Goal: Check status

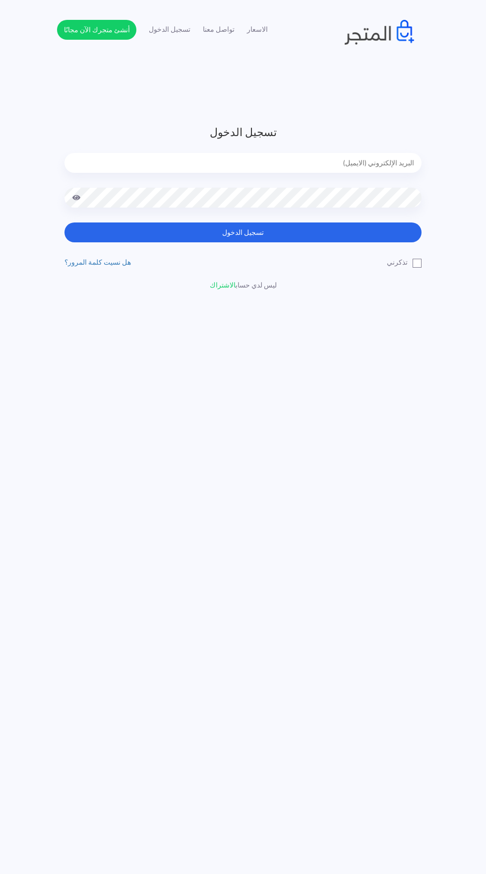
type input "noha_mae86@yahoo.com"
click at [65, 222] on button "تسجيل الدخول" at bounding box center [243, 232] width 357 height 20
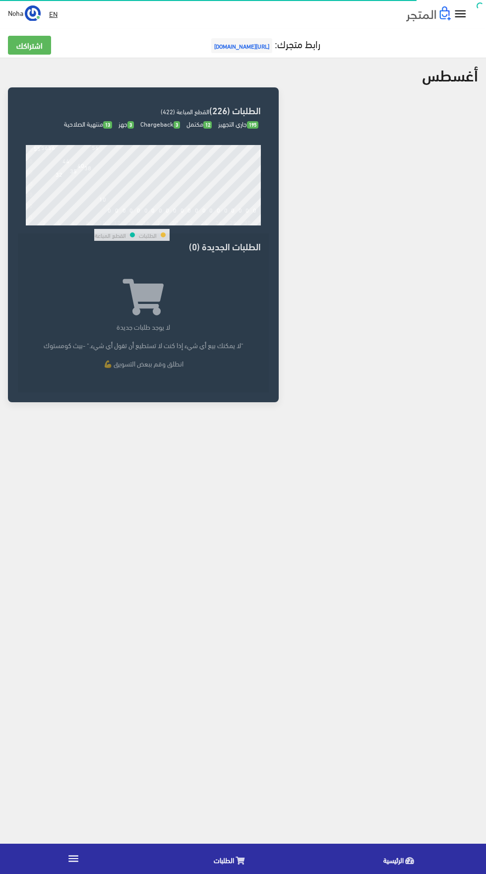
click at [240, 860] on icon at bounding box center [240, 860] width 9 height 8
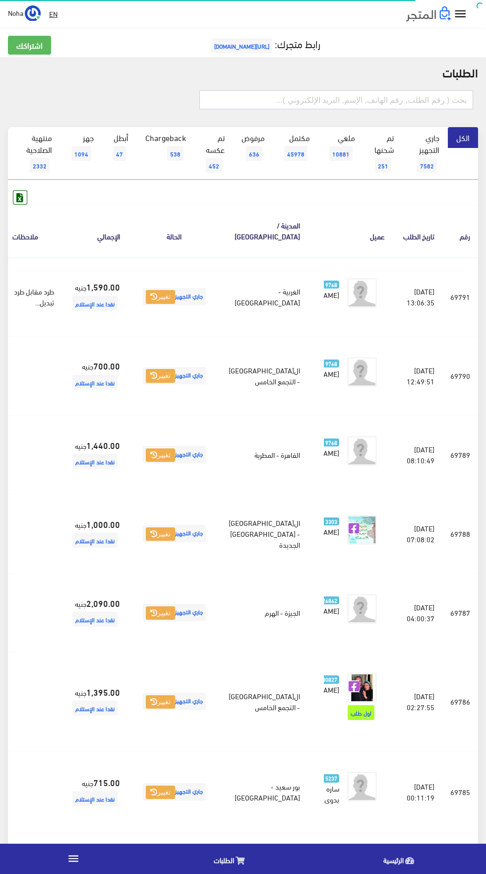
click at [388, 100] on input "text" at bounding box center [337, 99] width 274 height 19
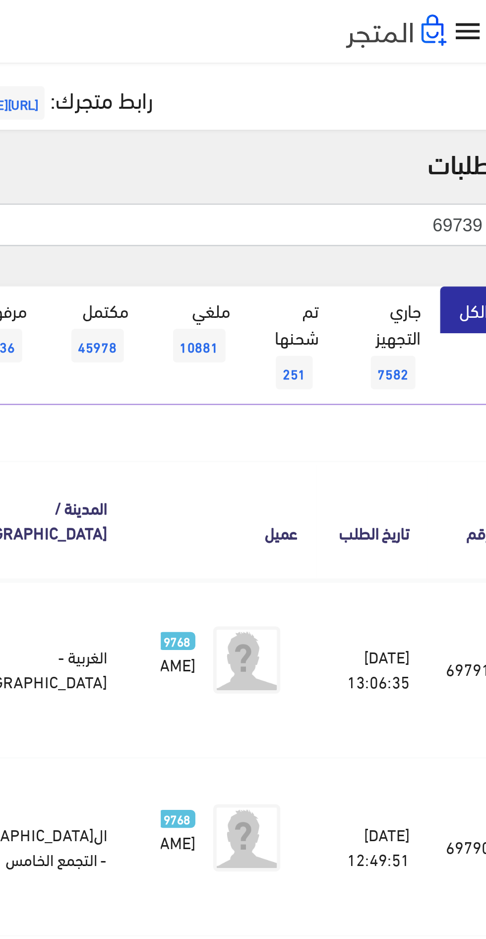
type input "69739"
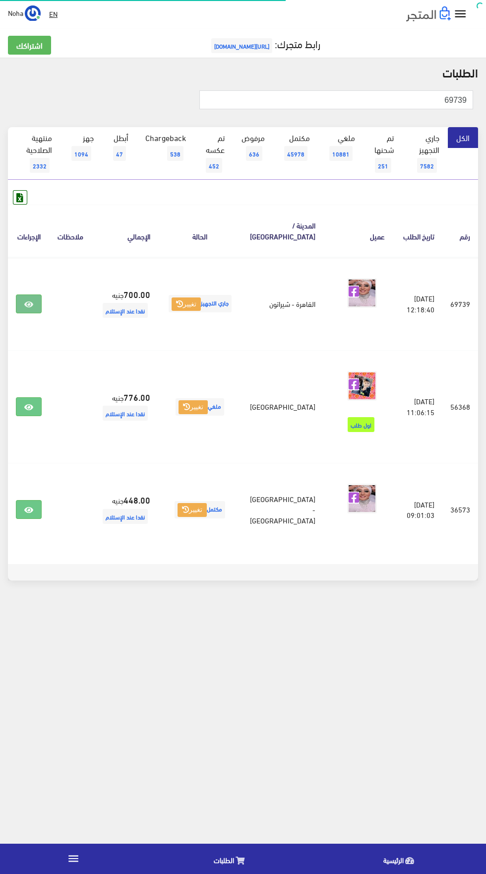
click at [41, 302] on link at bounding box center [29, 303] width 26 height 19
click at [336, 99] on input "69739" at bounding box center [337, 99] width 274 height 19
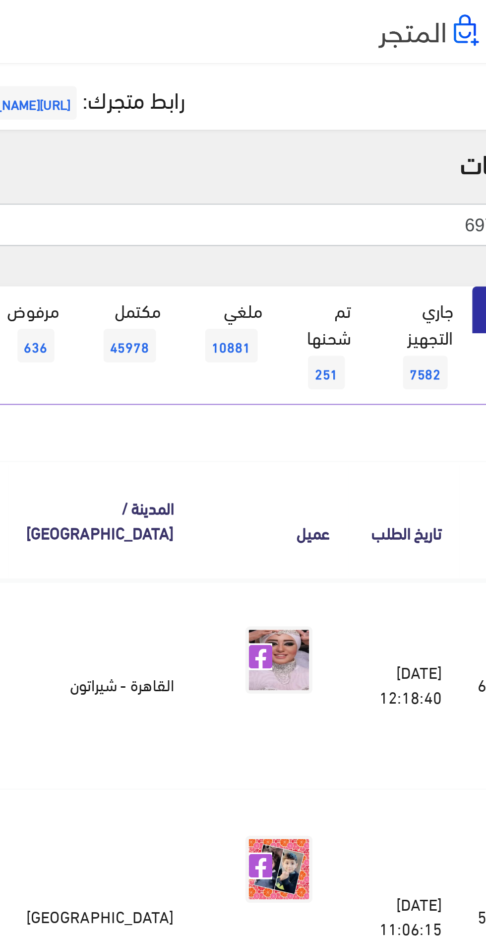
type input "69717"
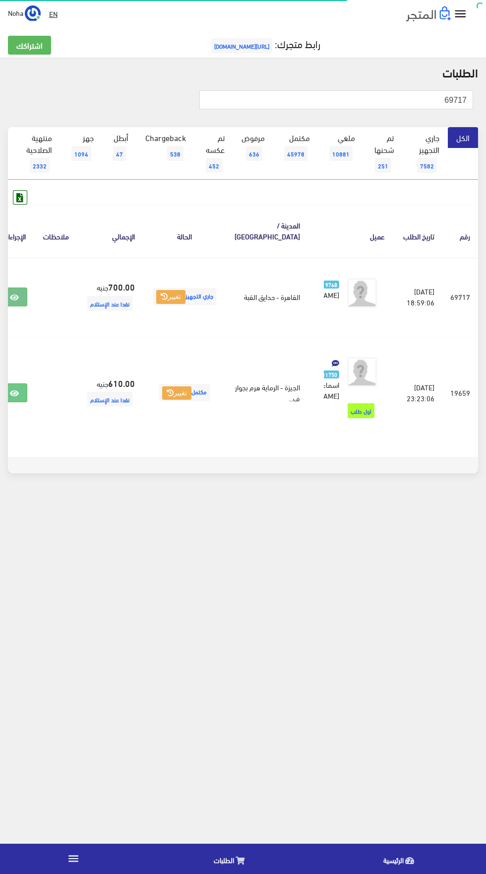
click at [27, 298] on link at bounding box center [14, 296] width 26 height 19
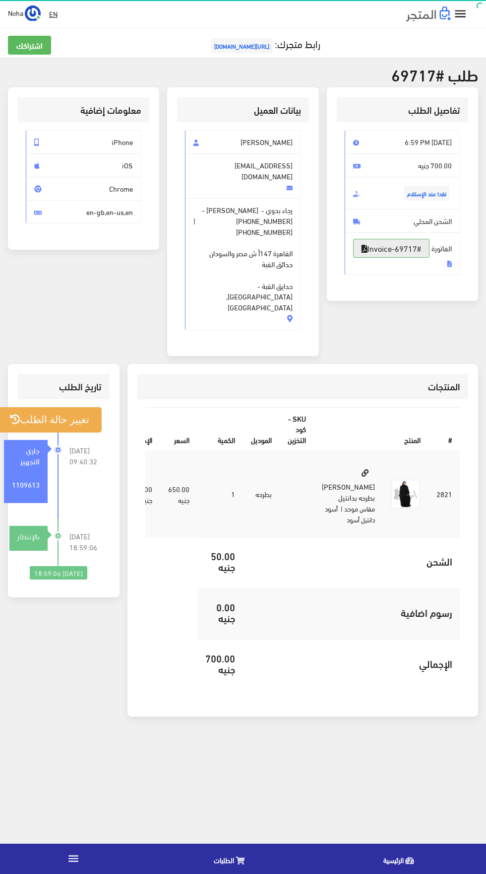
click at [425, 258] on link "#Invoice-69717" at bounding box center [391, 248] width 76 height 19
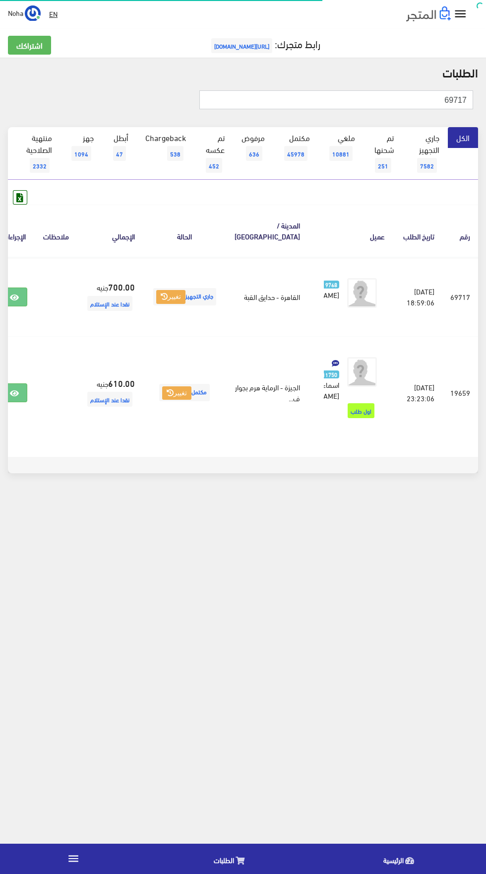
click at [396, 99] on input "69717" at bounding box center [337, 99] width 274 height 19
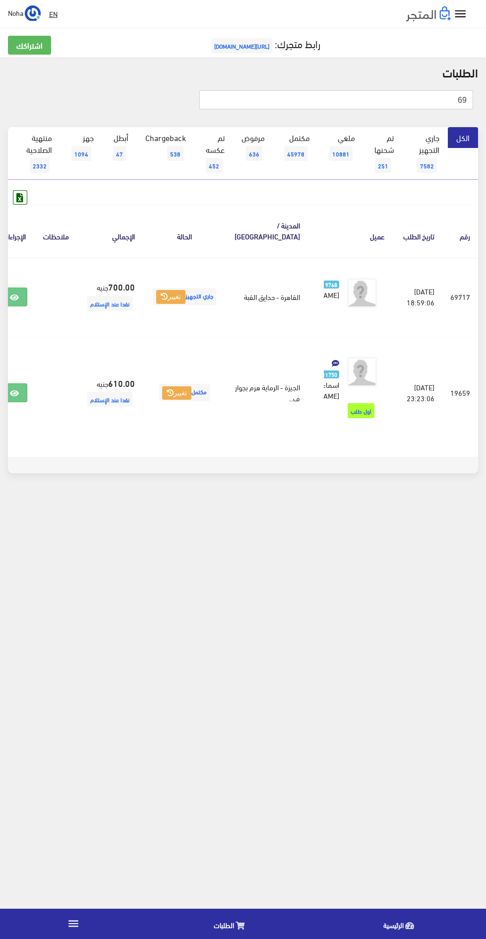
type input "6"
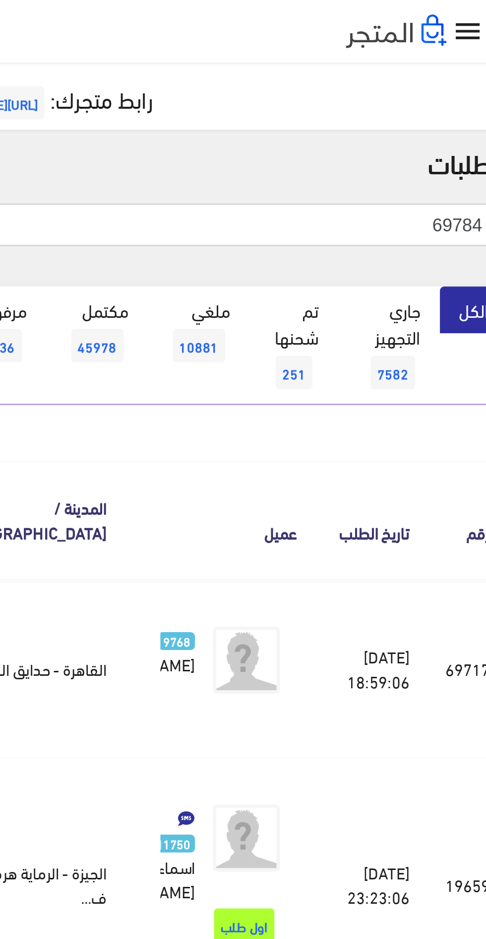
type input "69784"
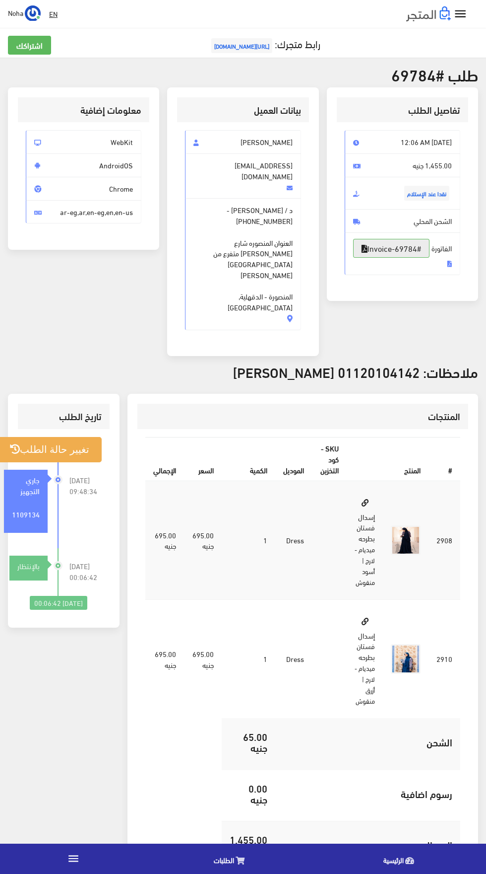
click at [412, 258] on link "#Invoice-69784" at bounding box center [391, 248] width 76 height 19
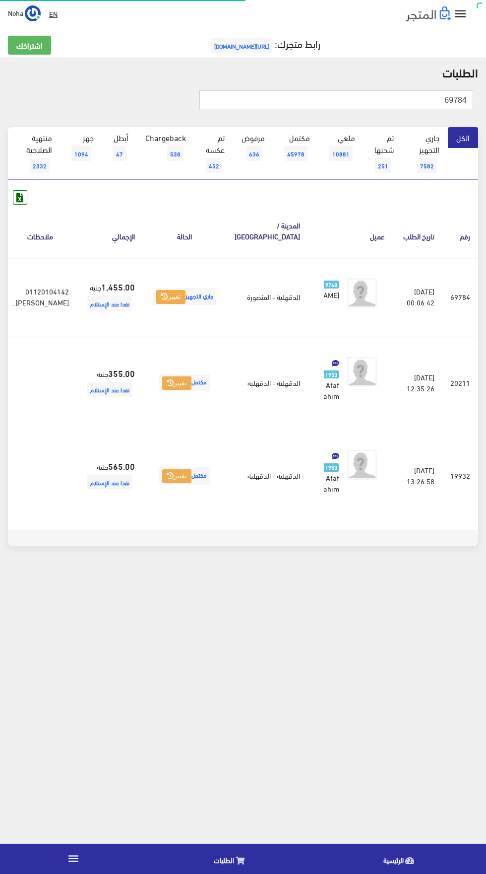
click at [382, 103] on input "69784" at bounding box center [337, 99] width 274 height 19
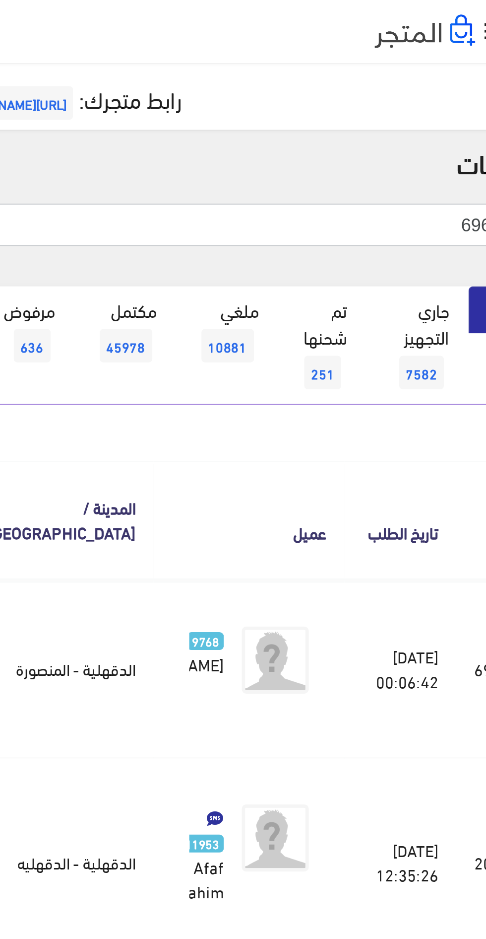
type input "69620"
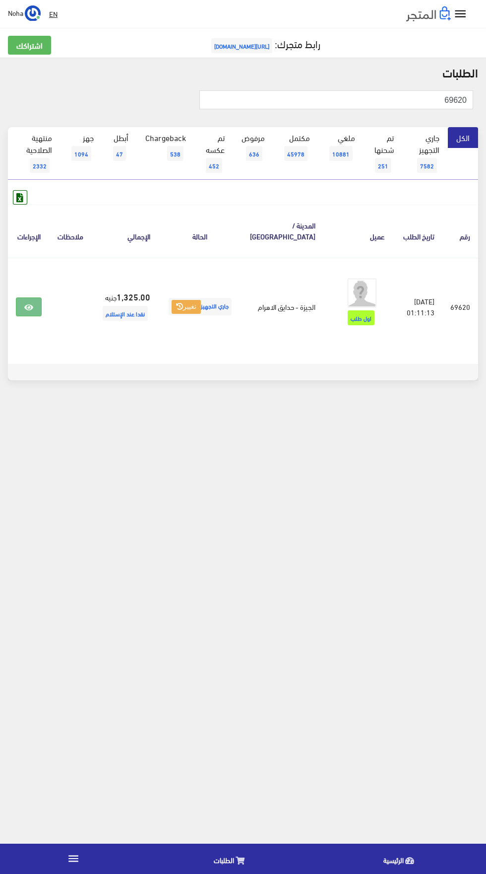
click at [32, 309] on icon at bounding box center [28, 307] width 9 height 8
